Goal: Task Accomplishment & Management: Complete application form

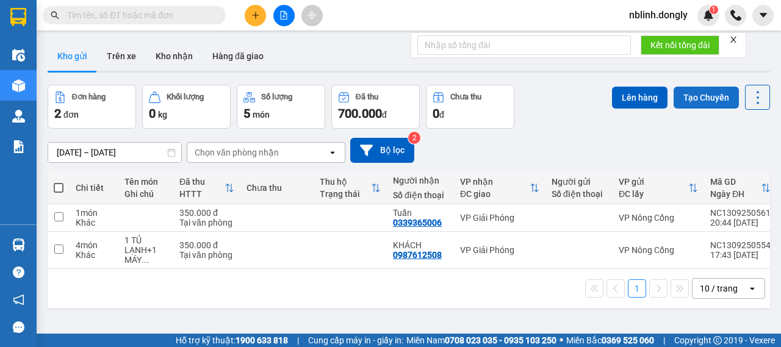
click at [707, 89] on button "Tạo Chuyến" at bounding box center [706, 98] width 65 height 22
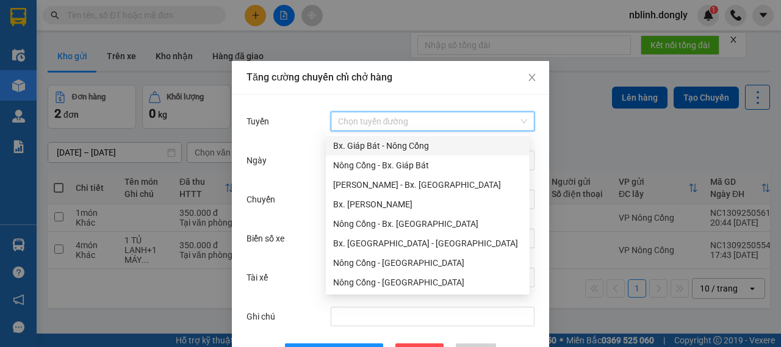
click at [386, 128] on input "Tuyến" at bounding box center [428, 121] width 181 height 18
click at [369, 163] on div "Nông Cống - Bx. Giáp Bát" at bounding box center [427, 165] width 189 height 13
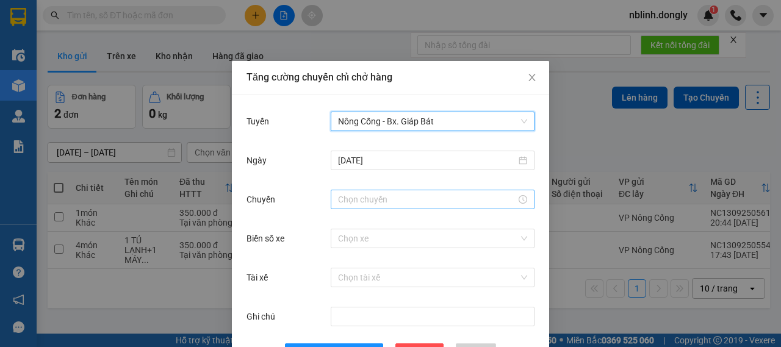
click at [361, 200] on input "Chuyến" at bounding box center [427, 199] width 178 height 13
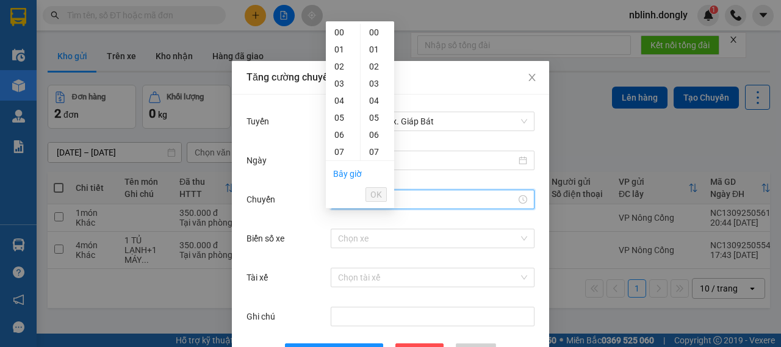
click at [344, 179] on li "Bây giờ" at bounding box center [347, 174] width 29 height 21
click at [344, 176] on link "Bây giờ" at bounding box center [347, 174] width 29 height 10
type input "05:31"
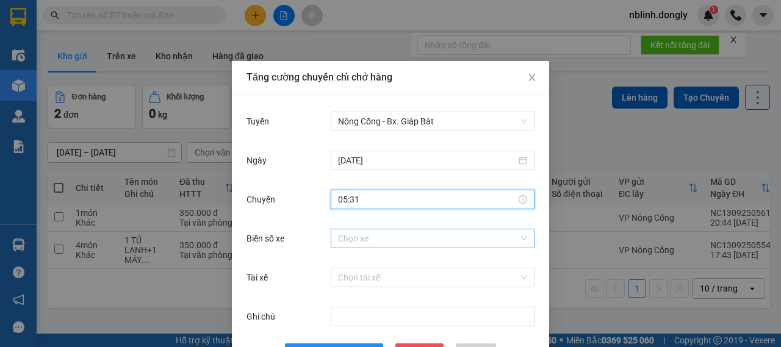
click at [366, 239] on input "Biển số xe" at bounding box center [428, 239] width 181 height 18
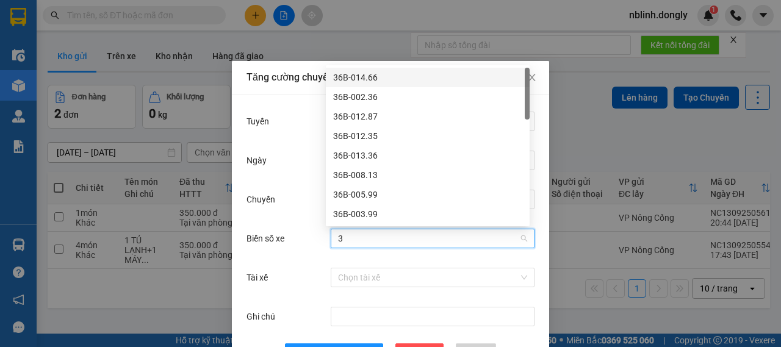
type input "38"
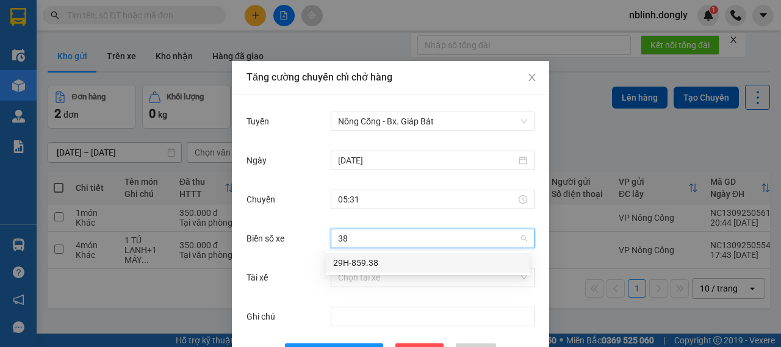
click at [359, 259] on div "29H-859.38" at bounding box center [427, 262] width 189 height 13
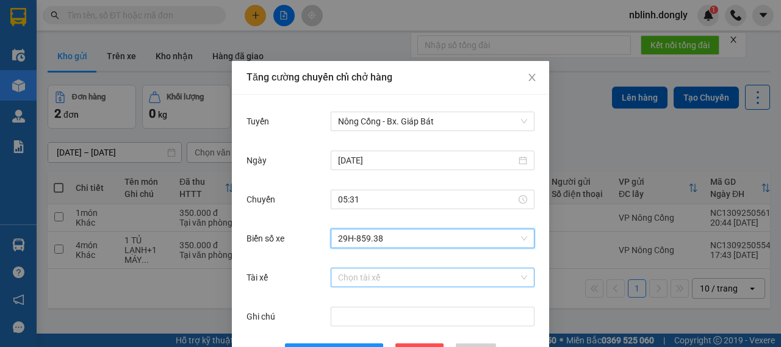
click at [359, 281] on input "Tài xế" at bounding box center [428, 278] width 181 height 18
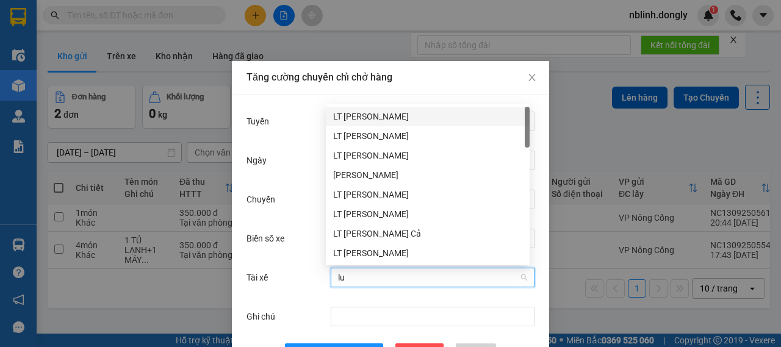
type input "luo"
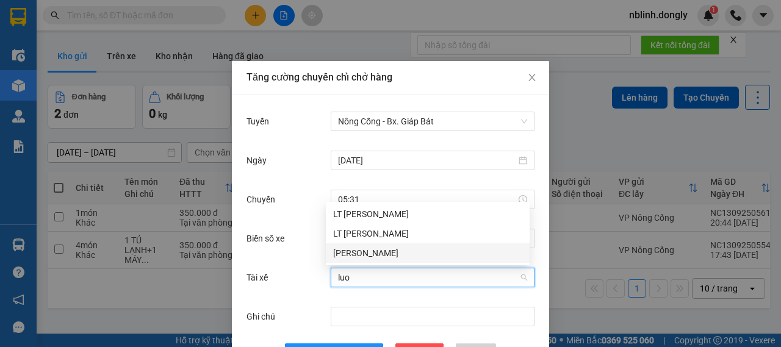
click at [350, 248] on div "[PERSON_NAME]" at bounding box center [427, 253] width 189 height 13
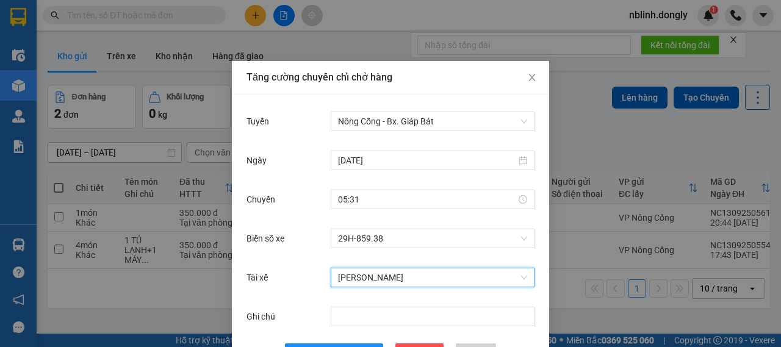
scroll to position [45, 0]
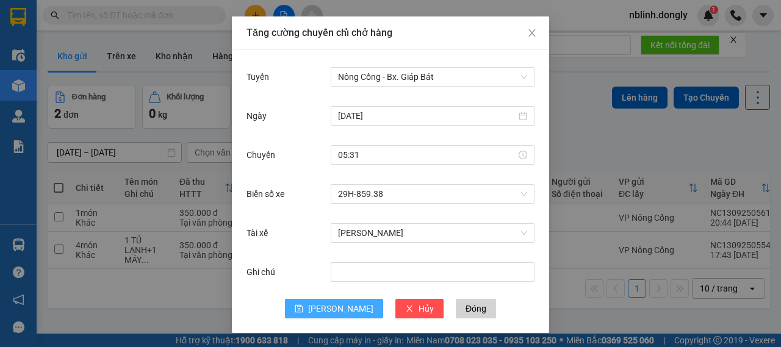
click at [327, 307] on button "[PERSON_NAME]" at bounding box center [334, 309] width 98 height 20
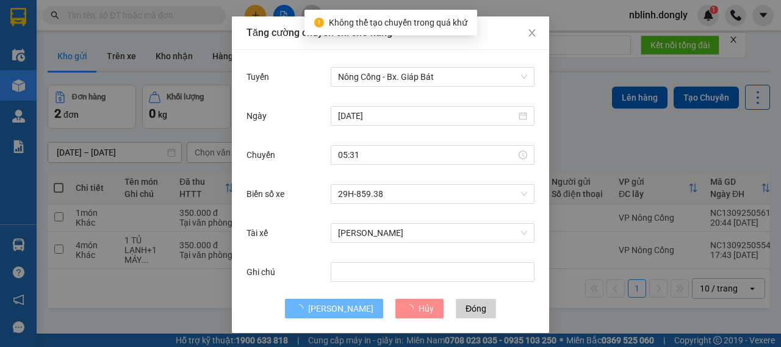
click at [171, 302] on div "Tăng cường chuyến chỉ chở hàng Tuyến Nông Cống - [GEOGRAPHIC_DATA]. Giáp Bát [D…" at bounding box center [390, 173] width 781 height 347
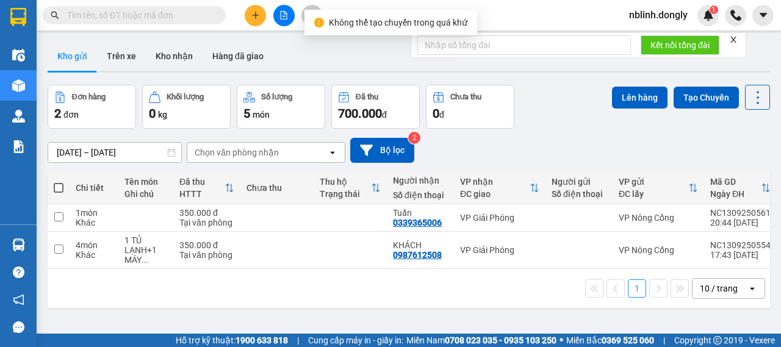
scroll to position [0, 0]
click at [711, 102] on button "Tạo Chuyến" at bounding box center [706, 98] width 65 height 22
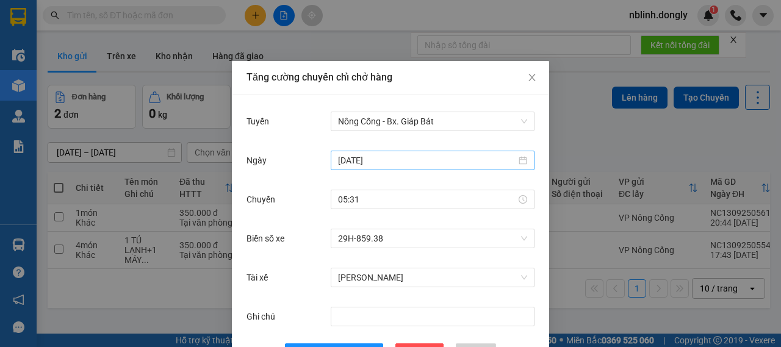
click at [403, 158] on input "[DATE]" at bounding box center [427, 160] width 178 height 13
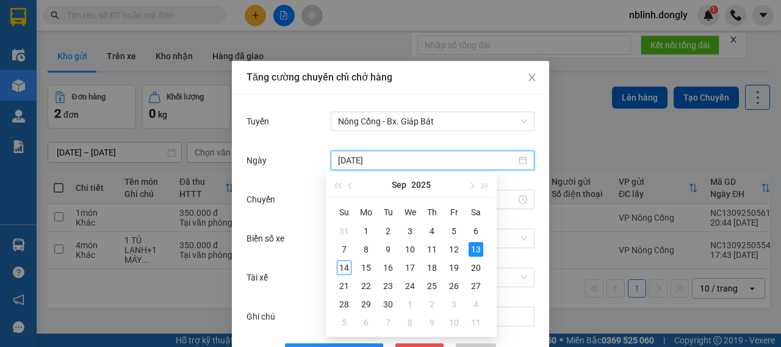
click at [329, 269] on div "Su Mo Tu We Th Fr Sa 31 1 2 3 4 5 6 7 8 9 10 11 12 13 14 15 16 17 18 19 20 21 2…" at bounding box center [411, 267] width 171 height 139
type input "[DATE]"
click at [339, 266] on div "14" at bounding box center [344, 268] width 15 height 15
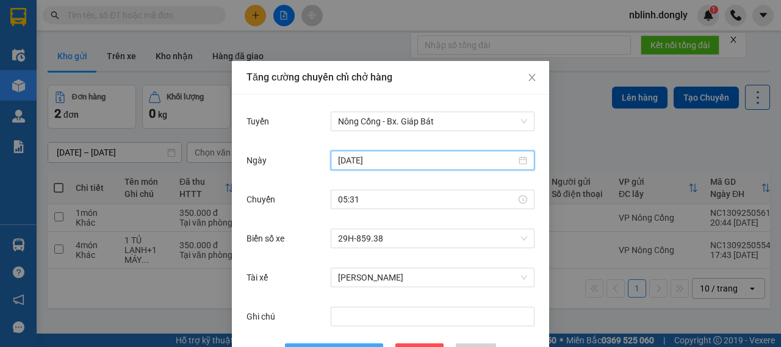
scroll to position [45, 0]
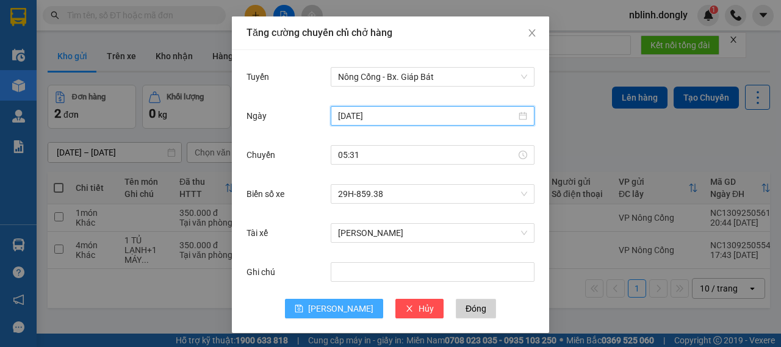
click at [340, 305] on span "[PERSON_NAME]" at bounding box center [340, 308] width 65 height 13
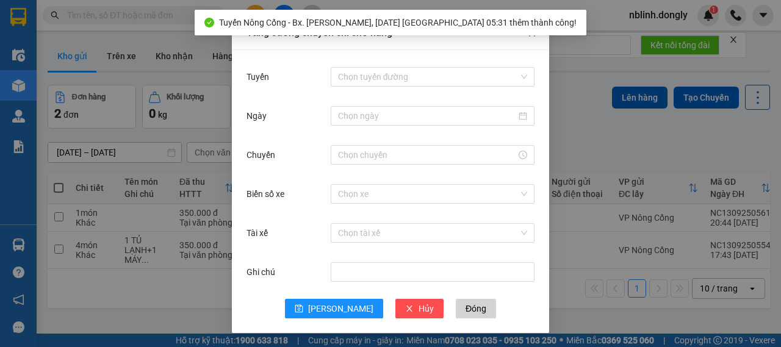
click at [183, 293] on div "Tăng cường chuyến chỉ chở hàng Tuyến Chọn tuyến đường Ngày Chuyến Biển số xe Ch…" at bounding box center [390, 173] width 781 height 347
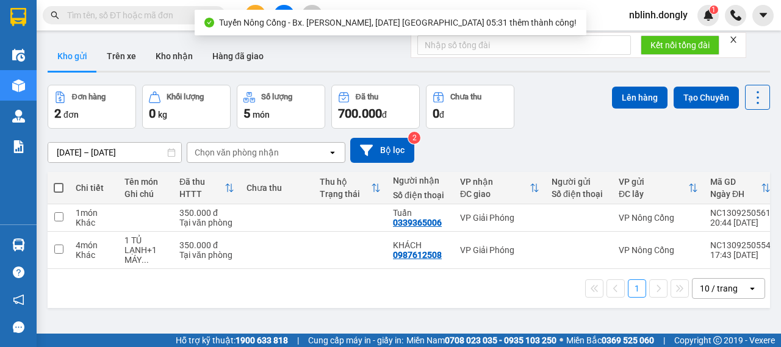
scroll to position [0, 0]
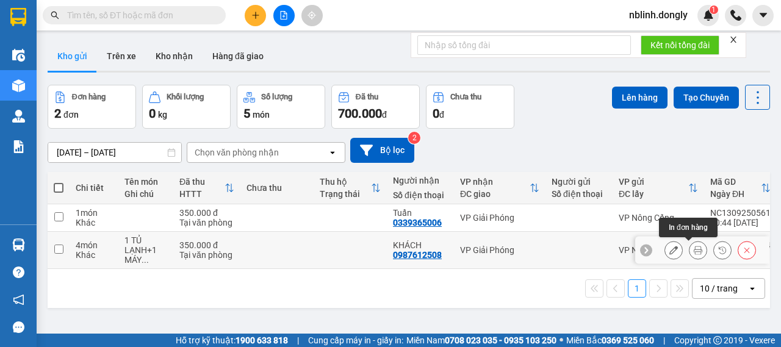
click at [694, 250] on icon at bounding box center [698, 250] width 9 height 9
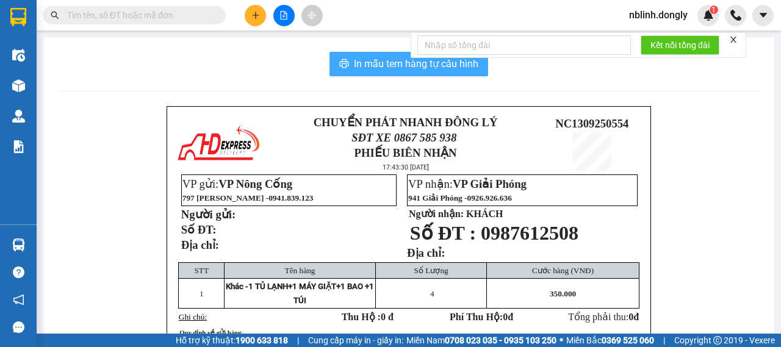
click at [426, 64] on span "In mẫu tem hàng tự cấu hình" at bounding box center [416, 63] width 125 height 15
